Goal: Task Accomplishment & Management: Complete application form

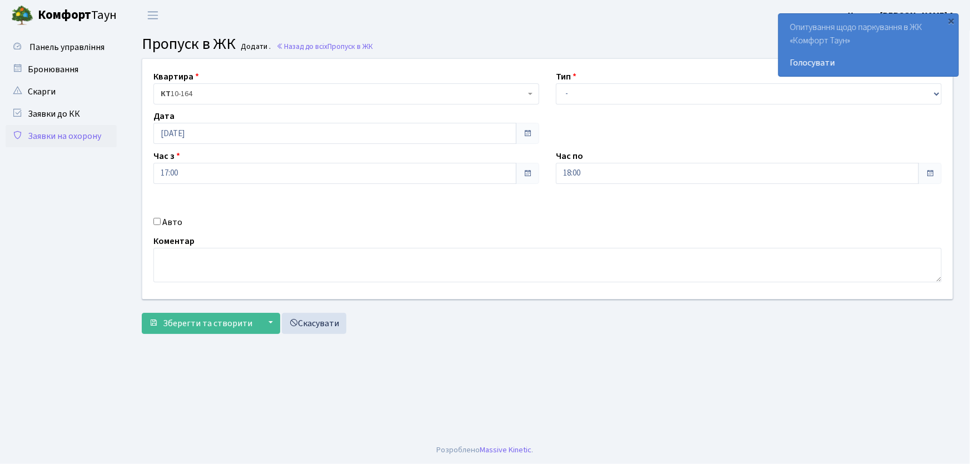
click at [89, 139] on link "Заявки на охорону" at bounding box center [61, 136] width 111 height 22
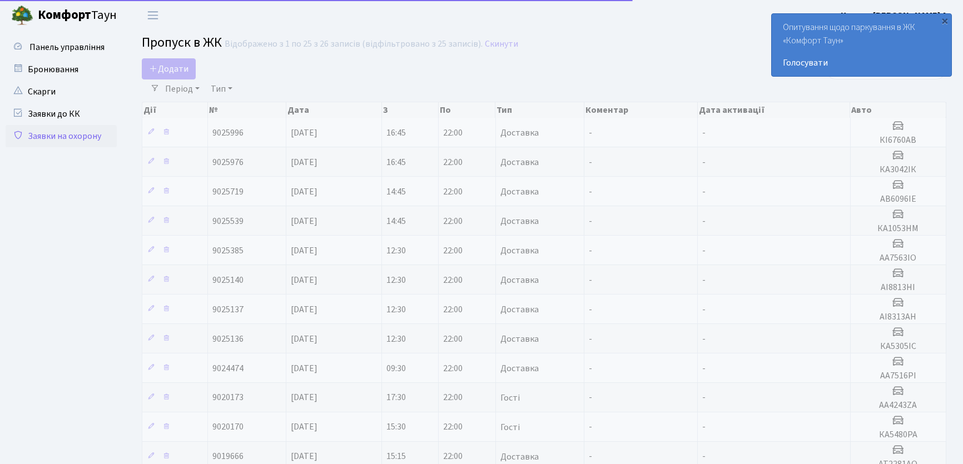
select select "25"
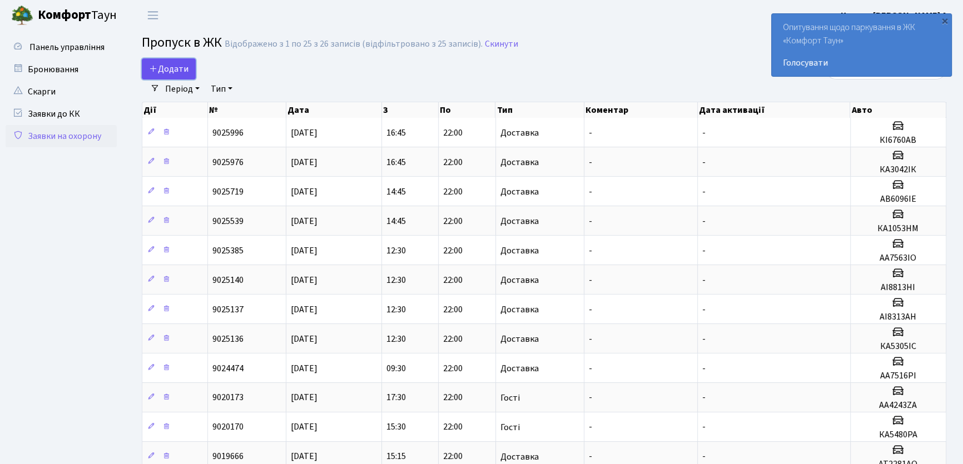
click at [173, 63] on span "Додати" at bounding box center [168, 69] width 39 height 12
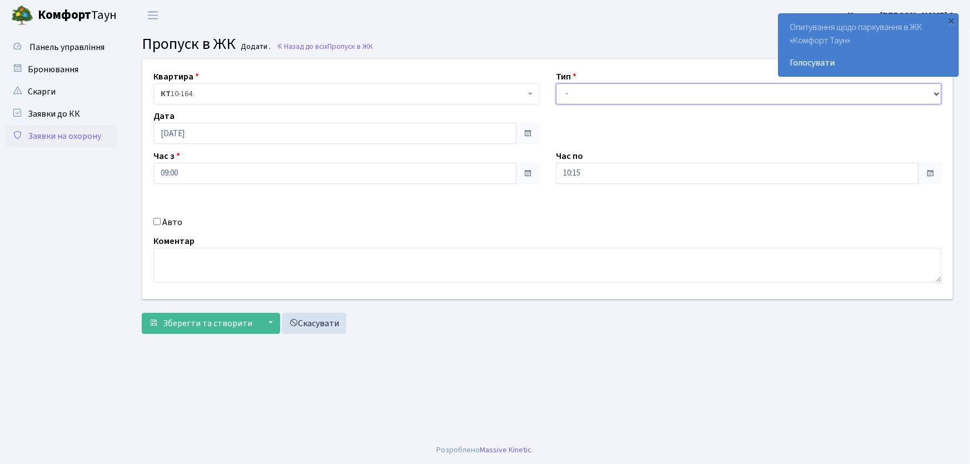
drag, startPoint x: 604, startPoint y: 97, endPoint x: 606, endPoint y: 103, distance: 6.0
click at [604, 97] on select "- Доставка Таксі Гості Сервіс" at bounding box center [749, 93] width 386 height 21
select select "1"
click at [556, 83] on select "- Доставка Таксі Гості Сервіс" at bounding box center [749, 93] width 386 height 21
drag, startPoint x: 584, startPoint y: 172, endPoint x: 543, endPoint y: 177, distance: 41.0
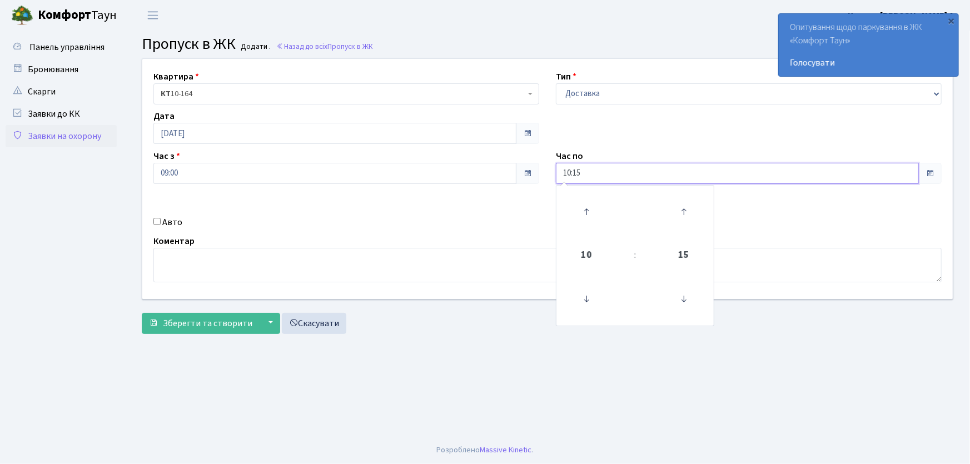
click at [542, 177] on div "Квартира <b>КТ</b>&nbsp;&nbsp;&nbsp;&nbsp;10-164 КТ 10-164 Тип - Доставка Таксі…" at bounding box center [547, 179] width 827 height 240
type input "22:00"
click at [158, 218] on input "Авто" at bounding box center [156, 221] width 7 height 7
checkbox input "true"
type input "АА7563ІО"
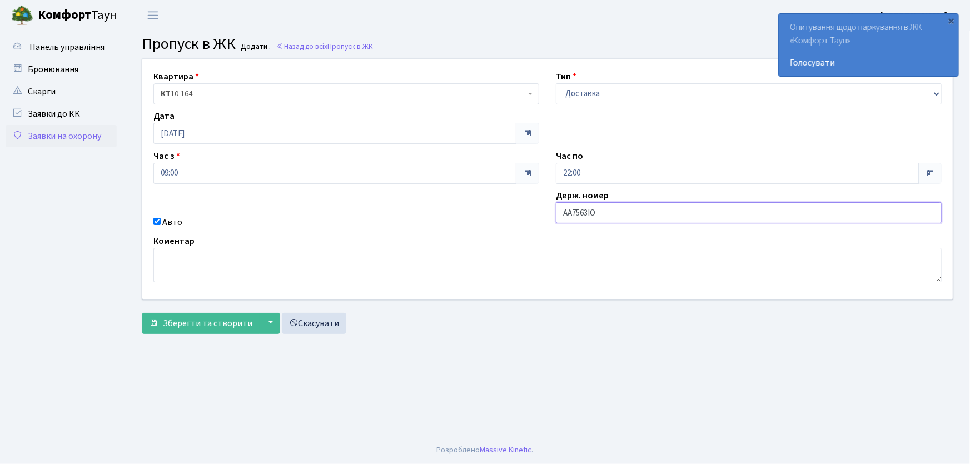
click at [142, 313] on button "Зберегти та створити" at bounding box center [201, 323] width 118 height 21
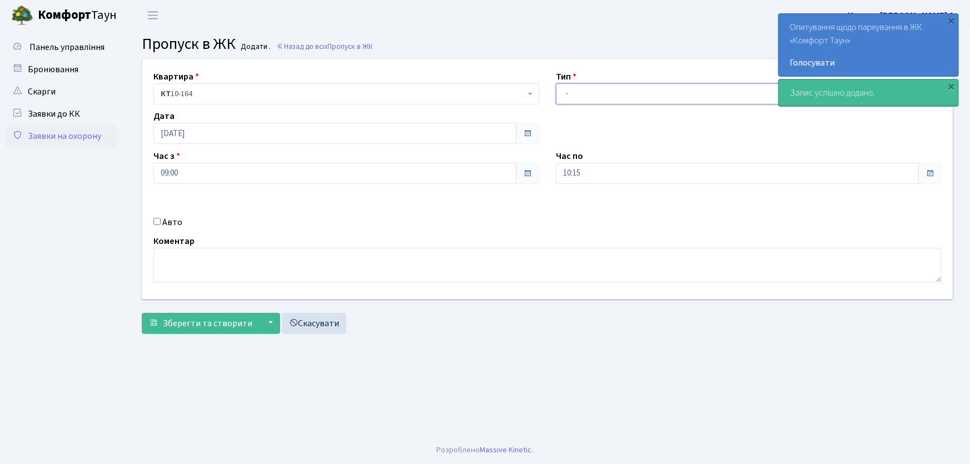
drag, startPoint x: 0, startPoint y: 0, endPoint x: 576, endPoint y: 102, distance: 585.4
click at [572, 93] on select "- Доставка Таксі Гості Сервіс" at bounding box center [749, 93] width 386 height 21
select select "1"
click at [556, 83] on select "- Доставка Таксі Гості Сервіс" at bounding box center [749, 93] width 386 height 21
drag, startPoint x: 567, startPoint y: 178, endPoint x: 554, endPoint y: 178, distance: 13.4
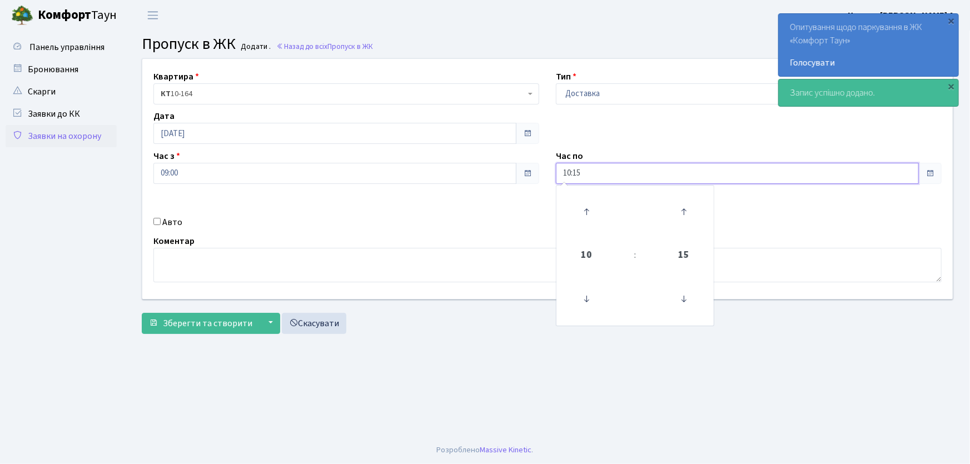
click at [554, 178] on div "Час по 10:15 10 : 15 00 01 02 03 04 05 06 07 08 09 10 11 12 13 14 15 16 17 18 1…" at bounding box center [748, 167] width 402 height 34
type input "22:00"
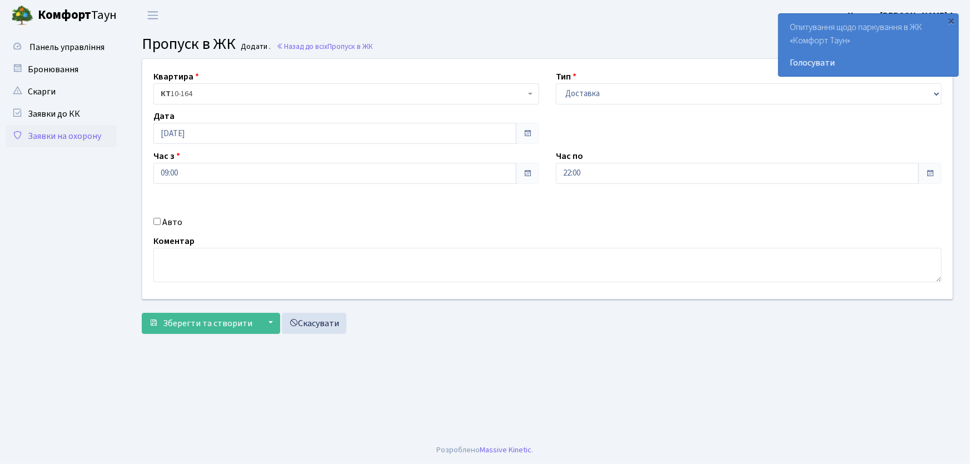
click at [157, 220] on input "Авто" at bounding box center [156, 221] width 7 height 7
checkbox input "true"
type input "АА9702ТН"
click at [142, 313] on button "Зберегти та створити" at bounding box center [201, 323] width 118 height 21
drag, startPoint x: 571, startPoint y: 97, endPoint x: 572, endPoint y: 102, distance: 5.7
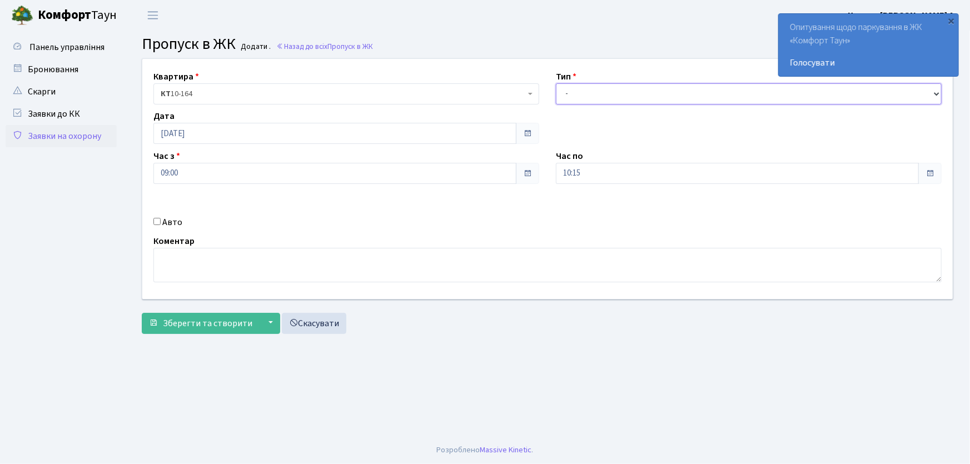
click at [572, 102] on select "- Доставка Таксі Гості Сервіс" at bounding box center [749, 93] width 386 height 21
select select "1"
click at [556, 83] on select "- Доставка Таксі Гості Сервіс" at bounding box center [749, 93] width 386 height 21
click at [574, 133] on div "Квартира <b>КТ</b>&nbsp;&nbsp;&nbsp;&nbsp;10-164 КТ 10-164 Тип - Доставка Таксі…" at bounding box center [547, 179] width 827 height 240
drag, startPoint x: 555, startPoint y: 173, endPoint x: 541, endPoint y: 166, distance: 15.2
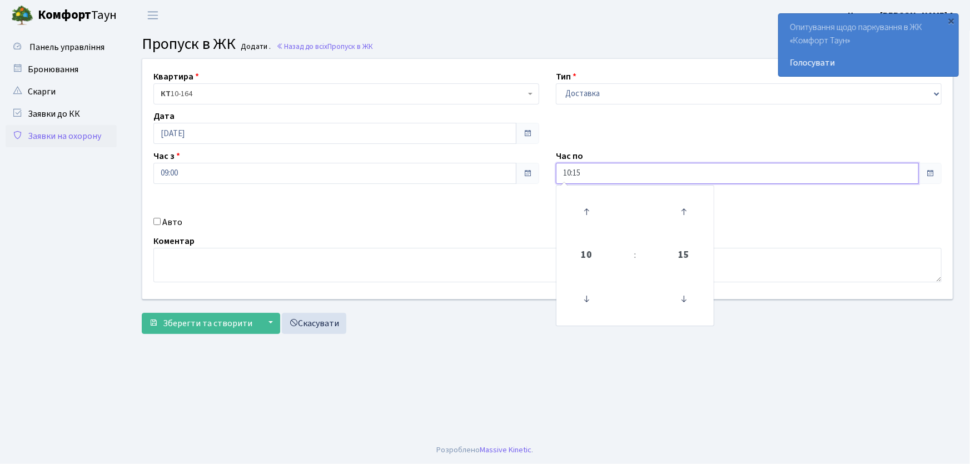
click at [541, 166] on div "Квартира <b>КТ</b>&nbsp;&nbsp;&nbsp;&nbsp;10-164 КТ 10-164 Тип - Доставка Таксі…" at bounding box center [547, 179] width 827 height 240
click at [142, 313] on button "Зберегти та створити" at bounding box center [201, 323] width 118 height 21
type input "22:00"
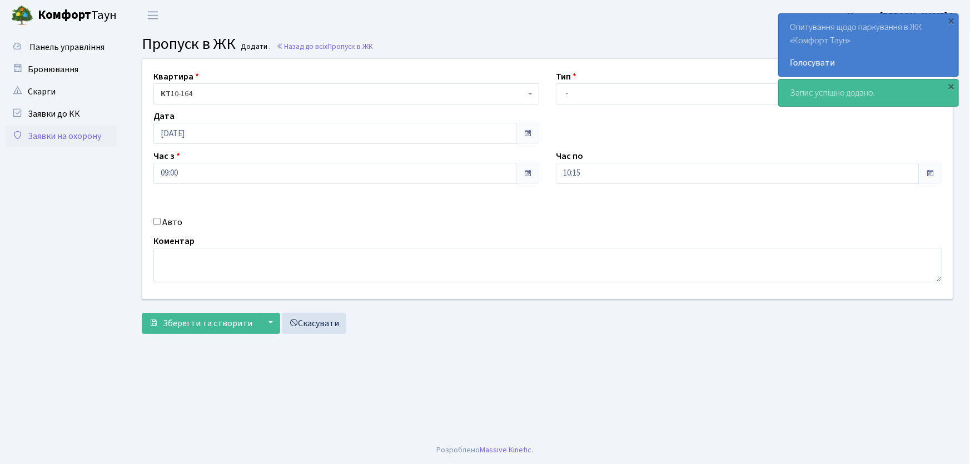
click at [80, 140] on link "Заявки на охорону" at bounding box center [61, 136] width 111 height 22
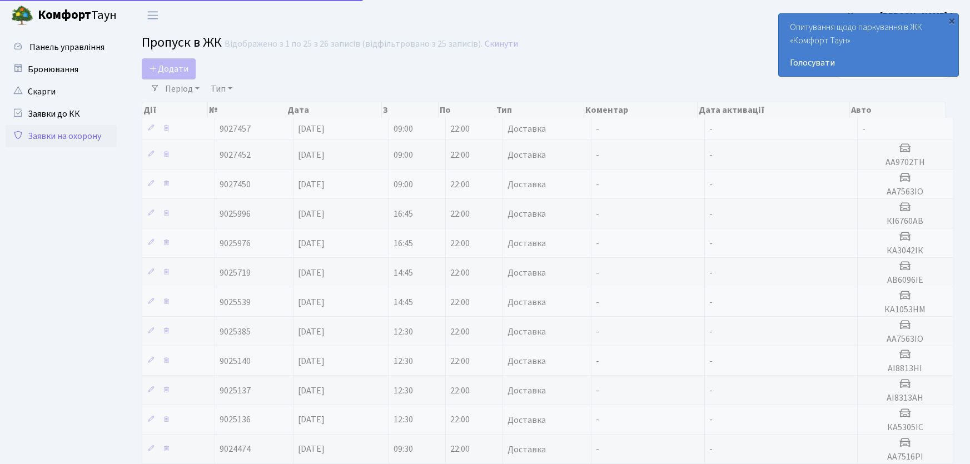
select select "25"
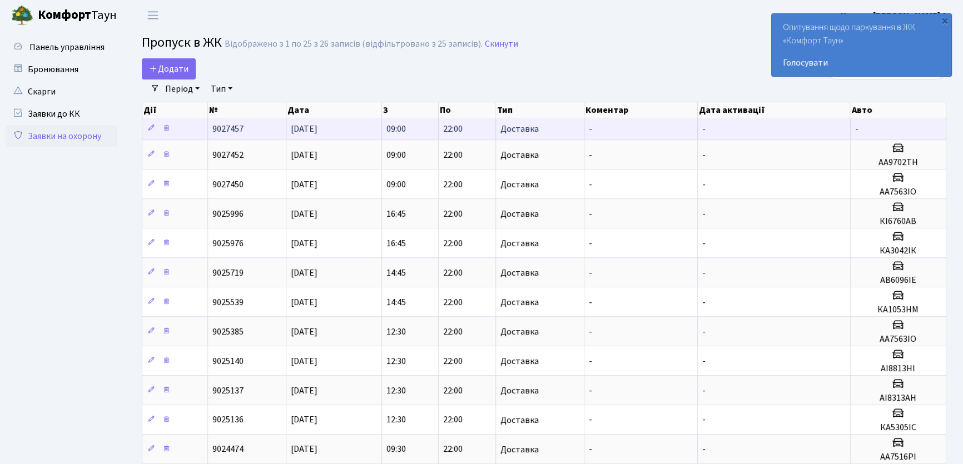
click at [560, 125] on td "Доставка" at bounding box center [540, 129] width 88 height 22
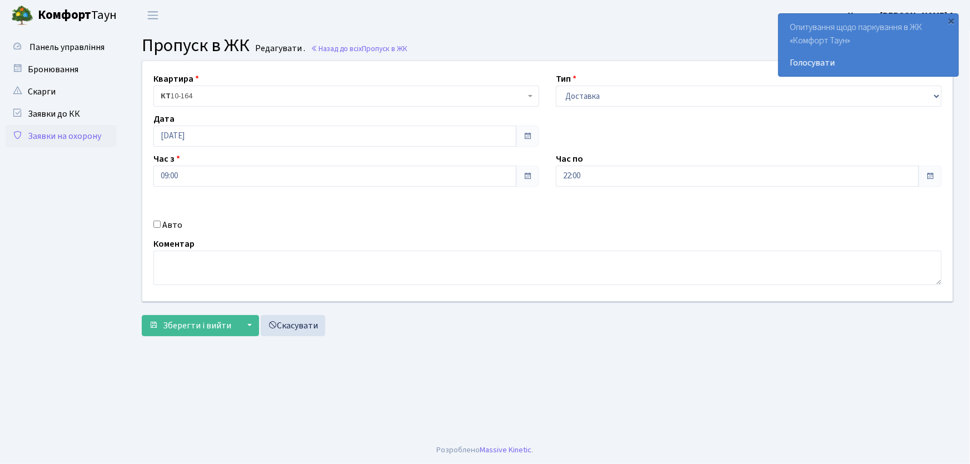
drag, startPoint x: 154, startPoint y: 223, endPoint x: 167, endPoint y: 233, distance: 16.6
click at [155, 223] on input "Авто" at bounding box center [156, 224] width 7 height 7
checkbox input "true"
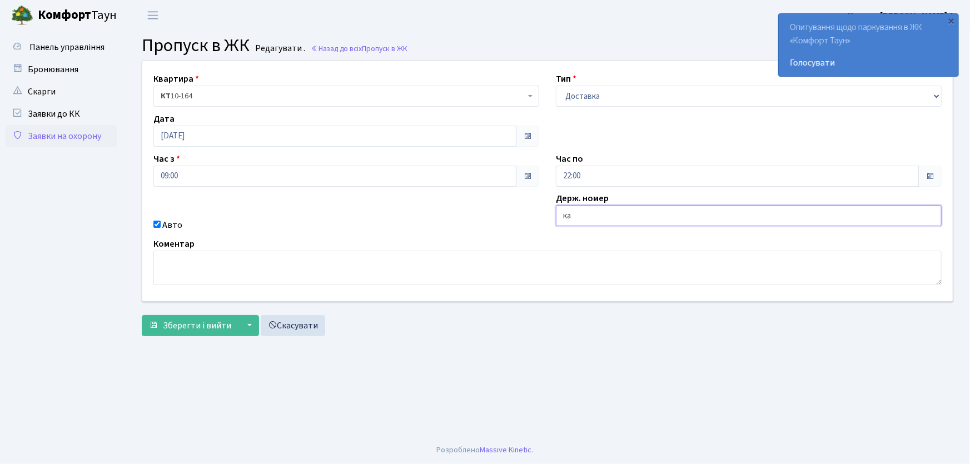
type input "КА1053НМ"
click at [142, 315] on button "Зберегти і вийти" at bounding box center [190, 325] width 97 height 21
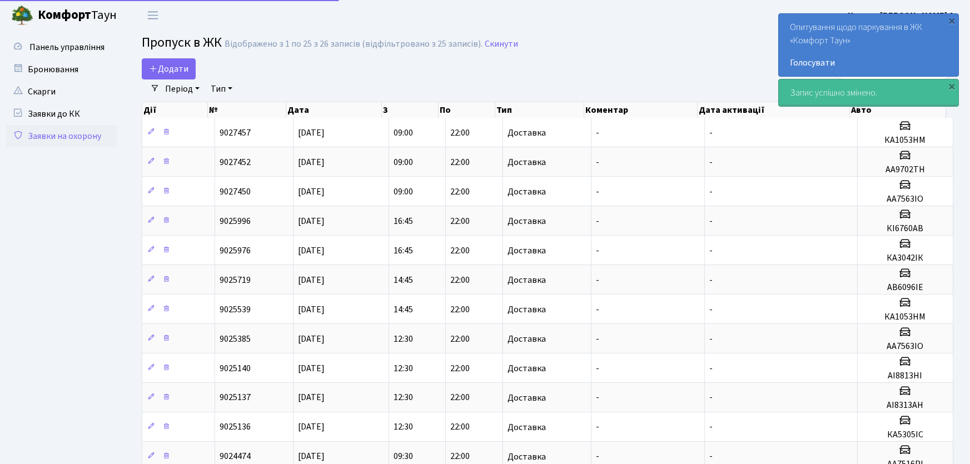
select select "25"
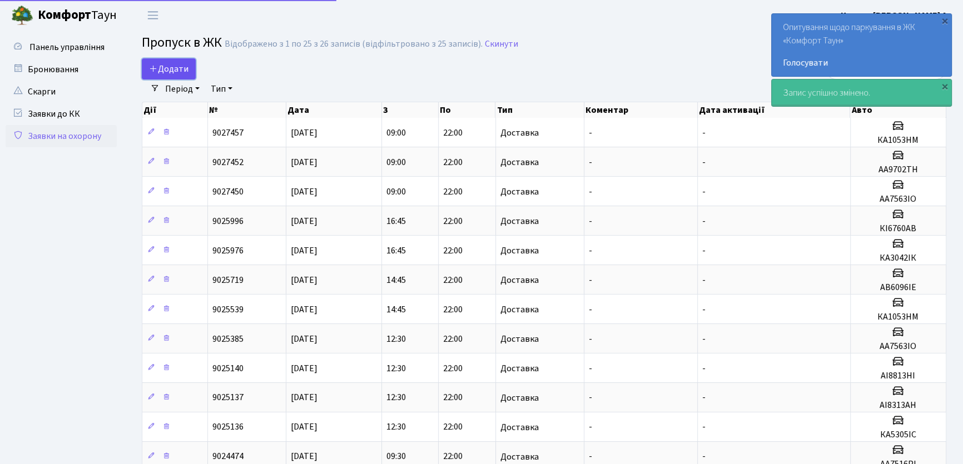
click at [182, 69] on span "Додати" at bounding box center [168, 69] width 39 height 12
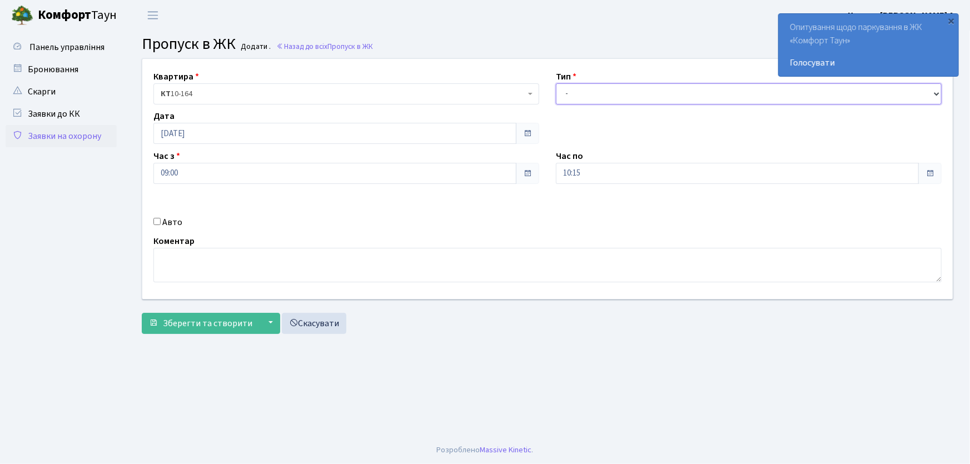
click at [589, 92] on select "- Доставка Таксі Гості Сервіс" at bounding box center [749, 93] width 386 height 21
select select "3"
click at [556, 83] on select "- Доставка Таксі Гості Сервіс" at bounding box center [749, 93] width 386 height 21
drag, startPoint x: 593, startPoint y: 171, endPoint x: 555, endPoint y: 173, distance: 38.4
click at [555, 173] on div "Час по 10:15 10 : 15 00 01 02 03 04 05 06 07 08 09 10 11 12 13 14 15 16 17 18 1…" at bounding box center [748, 167] width 402 height 34
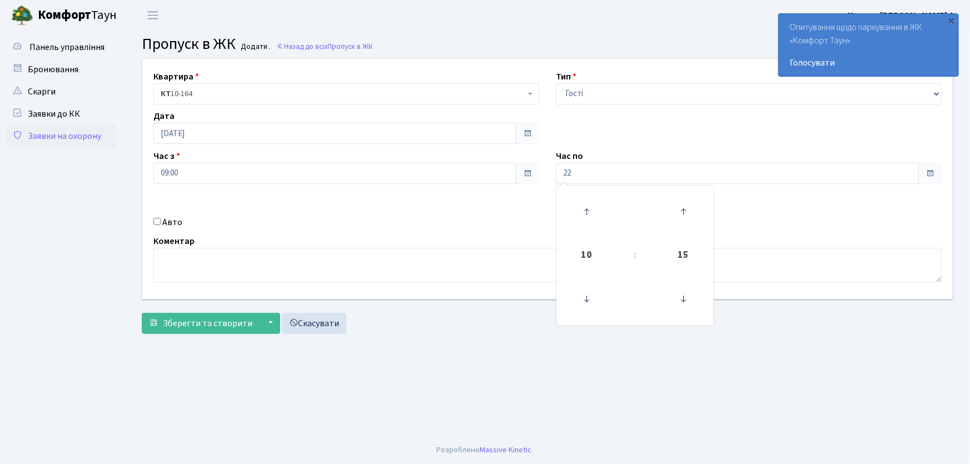
type input "22:00"
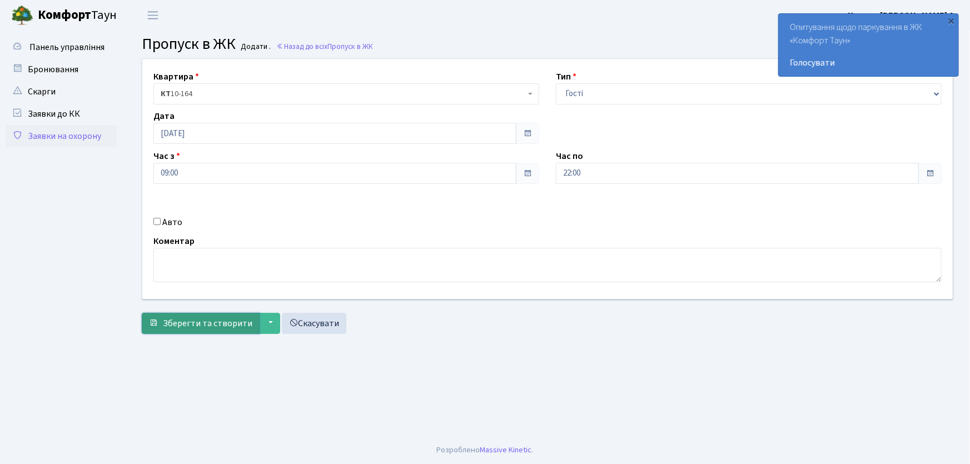
click at [228, 323] on span "Зберегти та створити" at bounding box center [207, 323] width 89 height 12
